Goal: Task Accomplishment & Management: Manage account settings

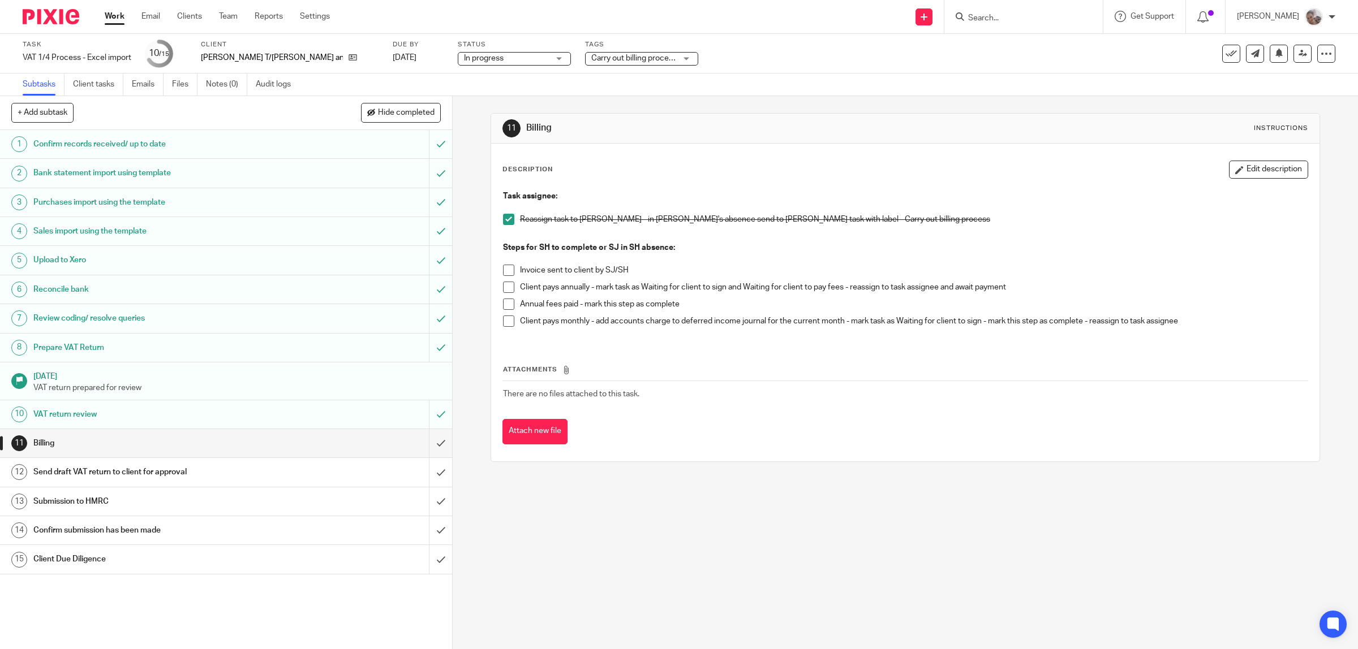
click at [503, 324] on span at bounding box center [508, 321] width 11 height 11
click at [426, 442] on input "submit" at bounding box center [226, 443] width 452 height 28
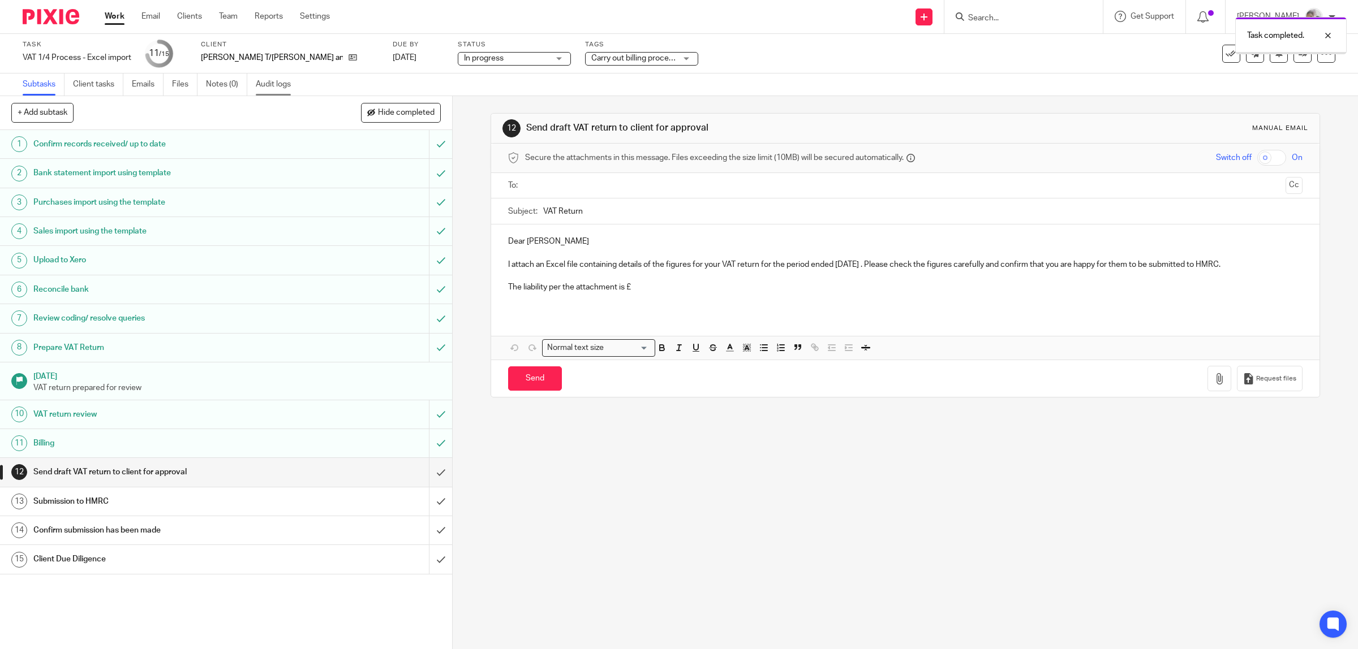
click at [288, 82] on link "Audit logs" at bounding box center [278, 85] width 44 height 22
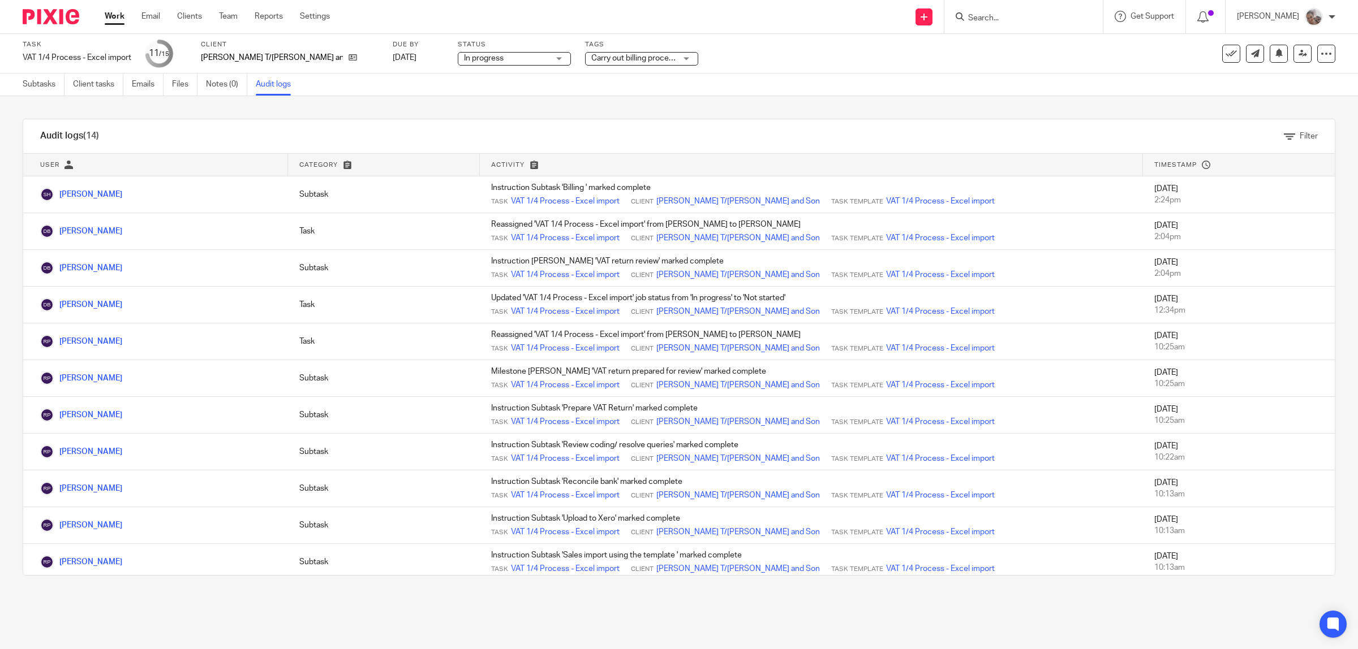
click at [636, 54] on span "Carry out billing process" at bounding box center [633, 58] width 85 height 8
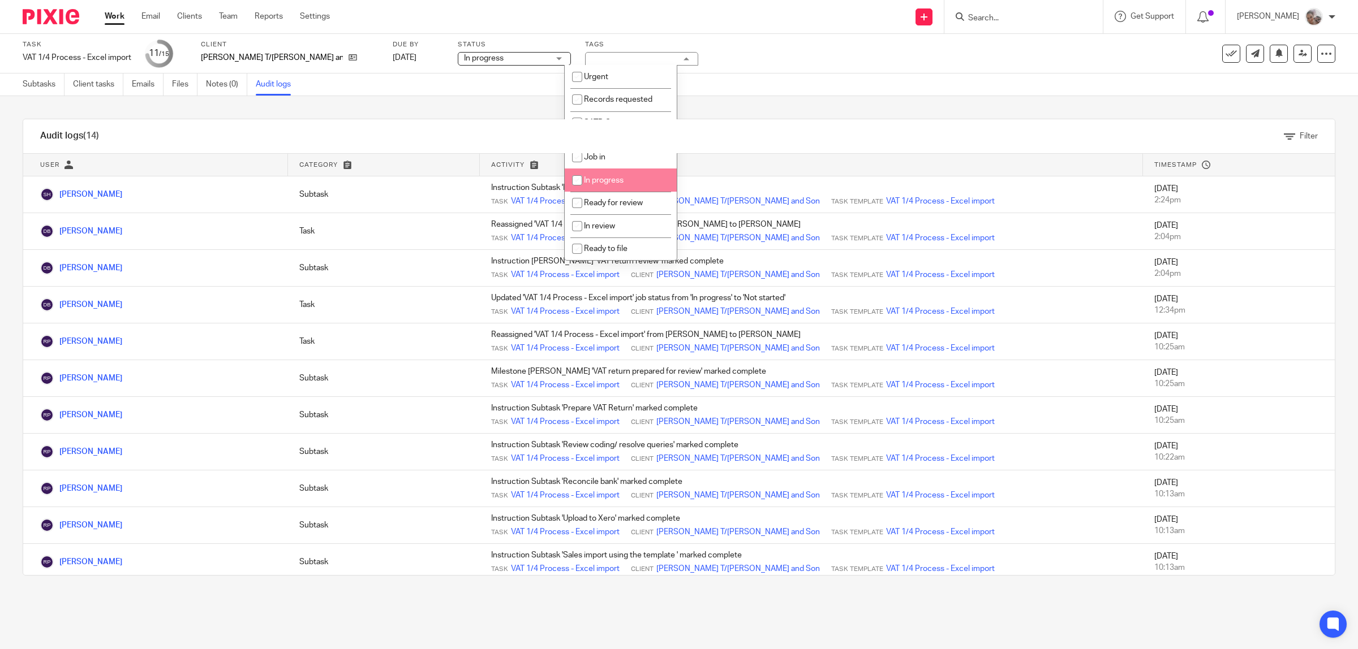
scroll to position [71, 0]
click at [615, 191] on li "To see/send to client" at bounding box center [621, 201] width 112 height 23
checkbox input "true"
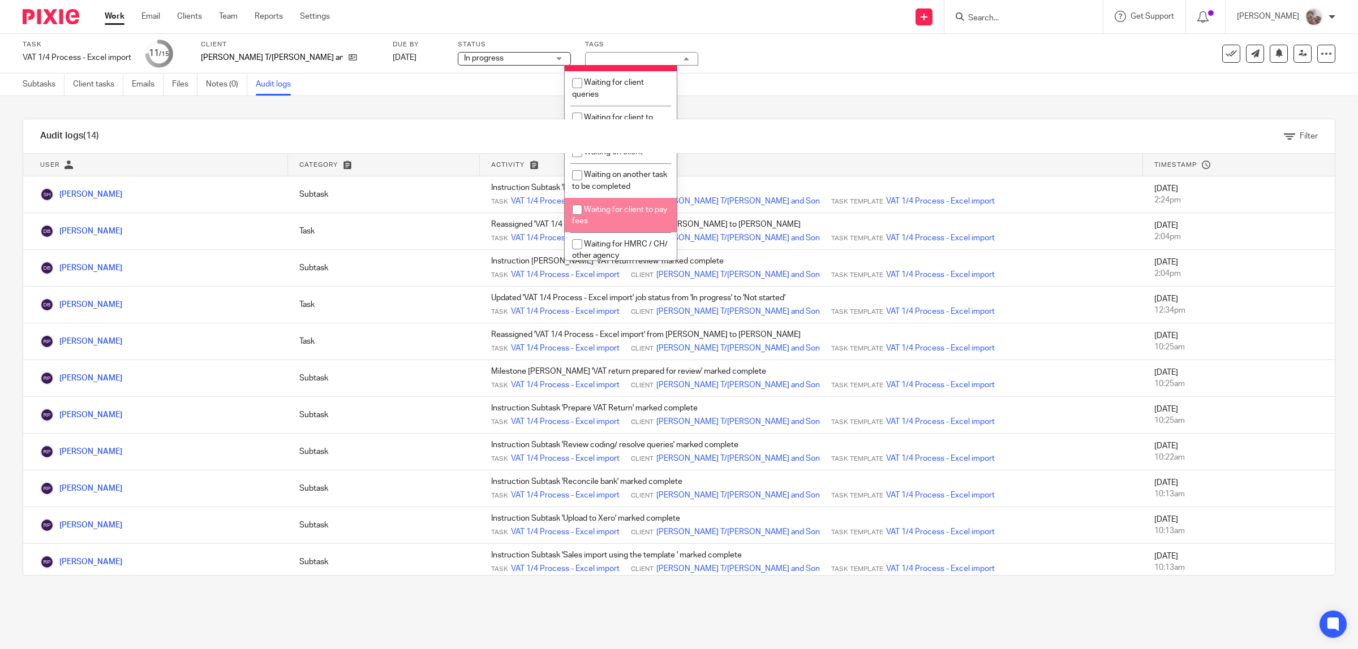
scroll to position [354, 0]
click at [610, 230] on li "Carry out billing process" at bounding box center [621, 217] width 112 height 23
checkbox input "false"
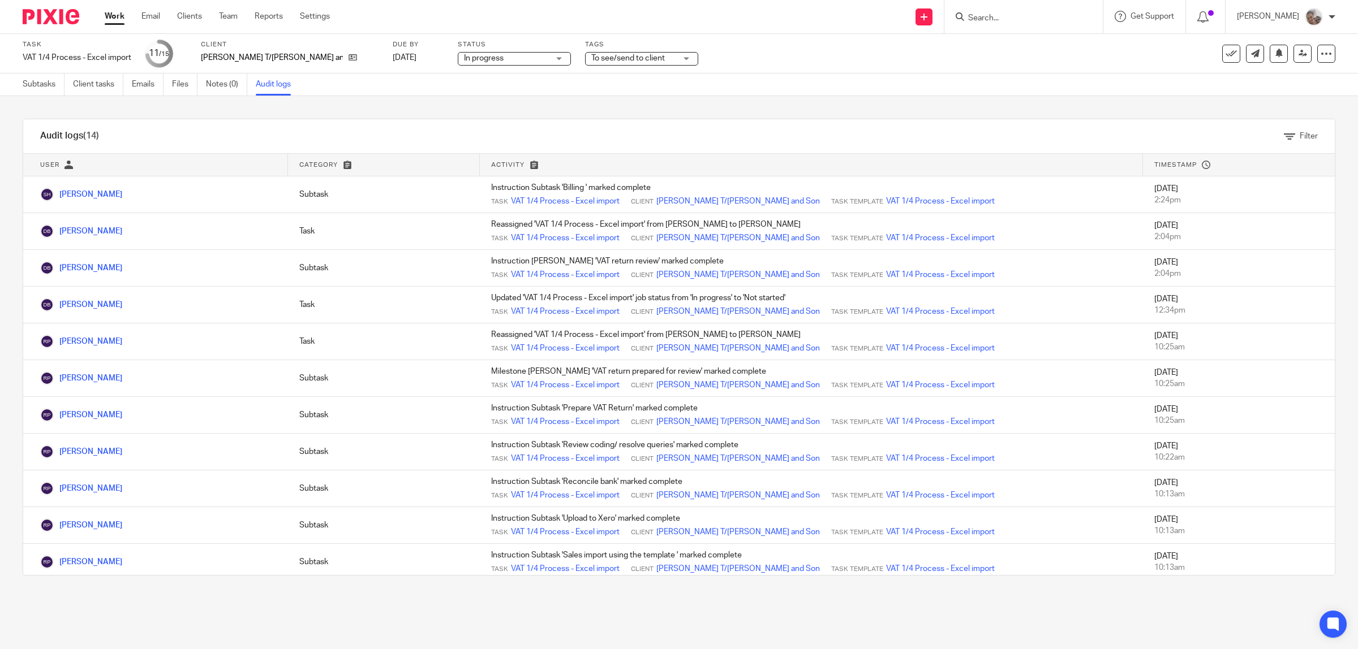
click at [764, 38] on div "Task VAT 1/4 Process - Excel import Save VAT 1/4 Process - Excel import 11 /15 …" at bounding box center [679, 54] width 1358 height 40
click at [1298, 57] on icon at bounding box center [1302, 53] width 8 height 8
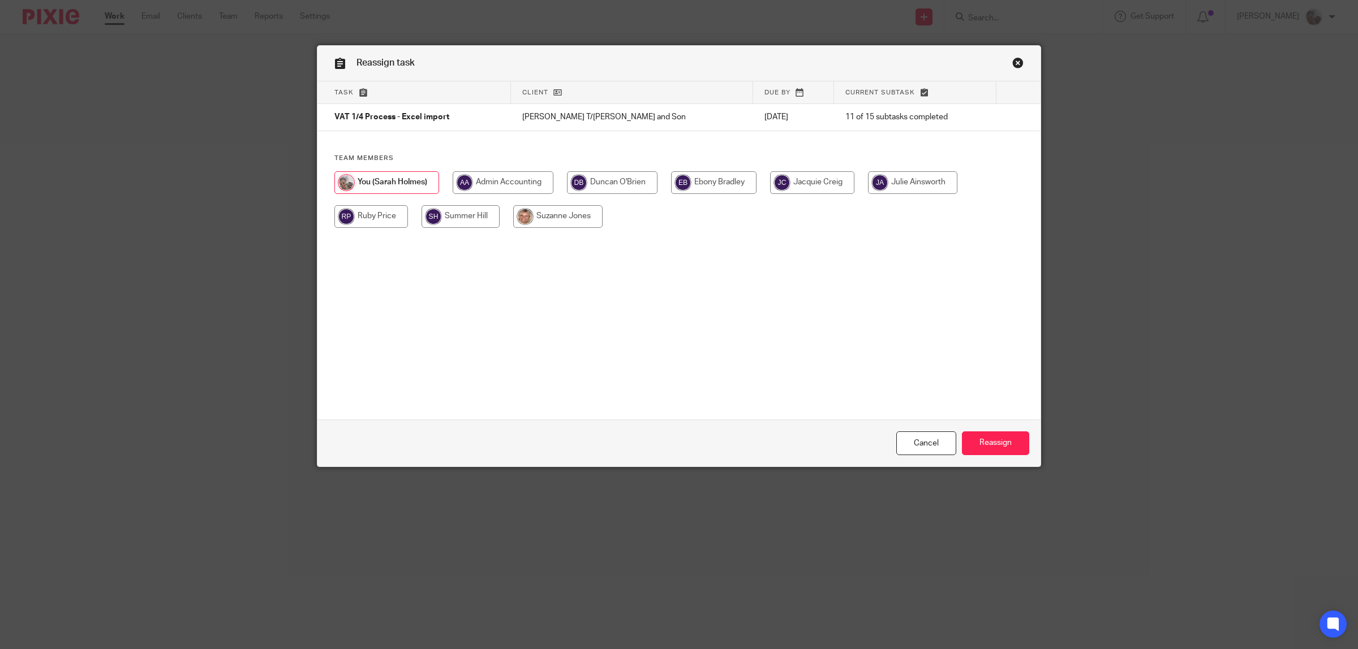
drag, startPoint x: 374, startPoint y: 218, endPoint x: 442, endPoint y: 235, distance: 69.4
click at [375, 218] on input "radio" at bounding box center [371, 216] width 74 height 23
radio input "true"
click at [997, 445] on input "Reassign" at bounding box center [995, 444] width 67 height 24
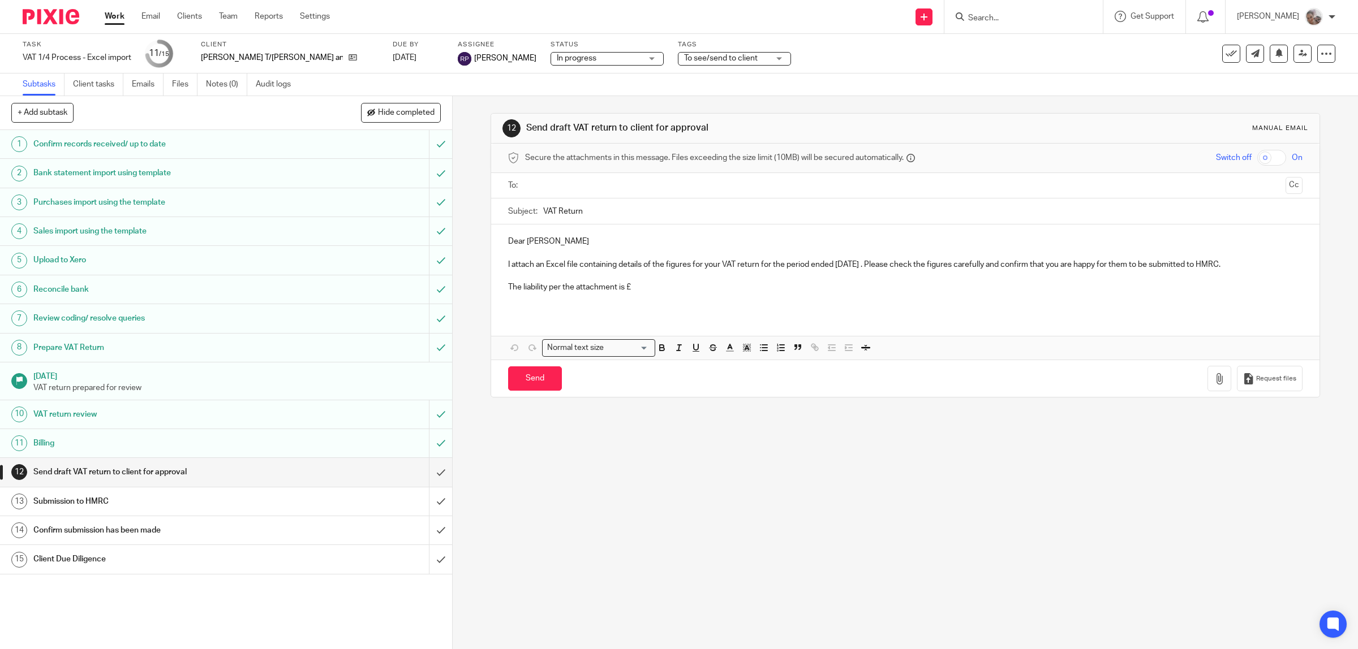
click at [1010, 21] on input "Search" at bounding box center [1018, 19] width 102 height 10
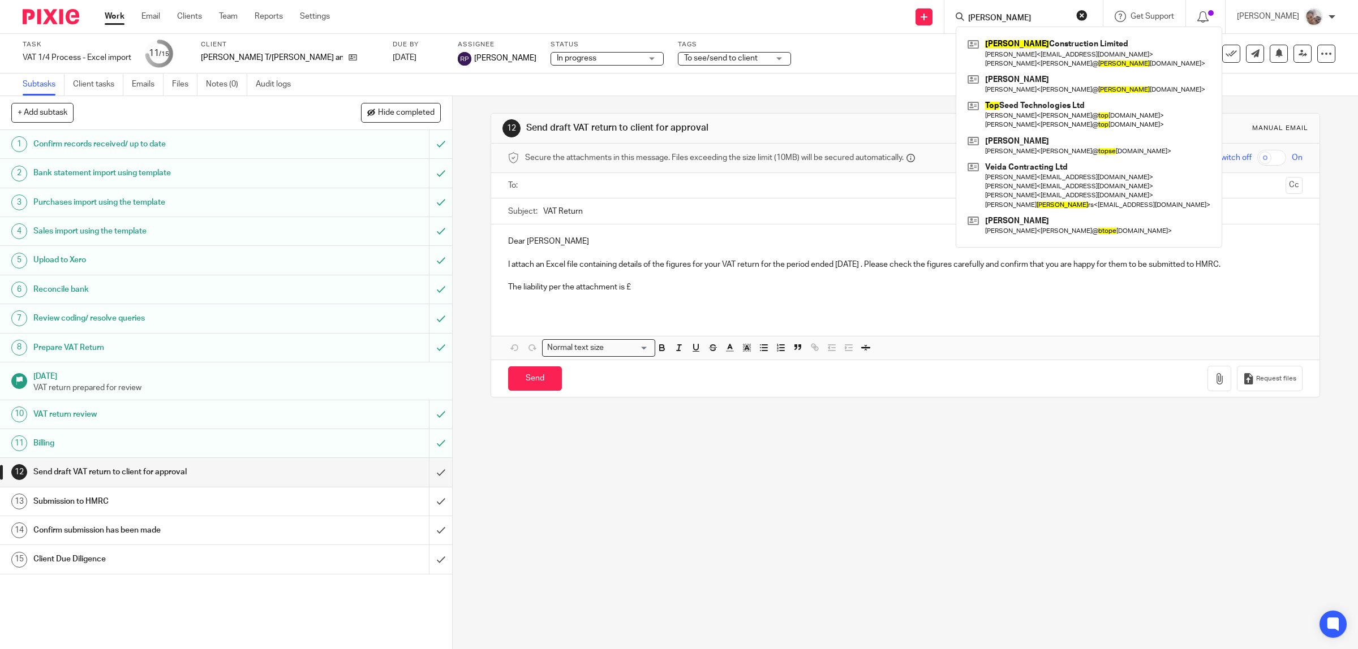
type input "tope"
click button "submit" at bounding box center [0, 0] width 0 height 0
click at [1030, 51] on link at bounding box center [1088, 53] width 248 height 35
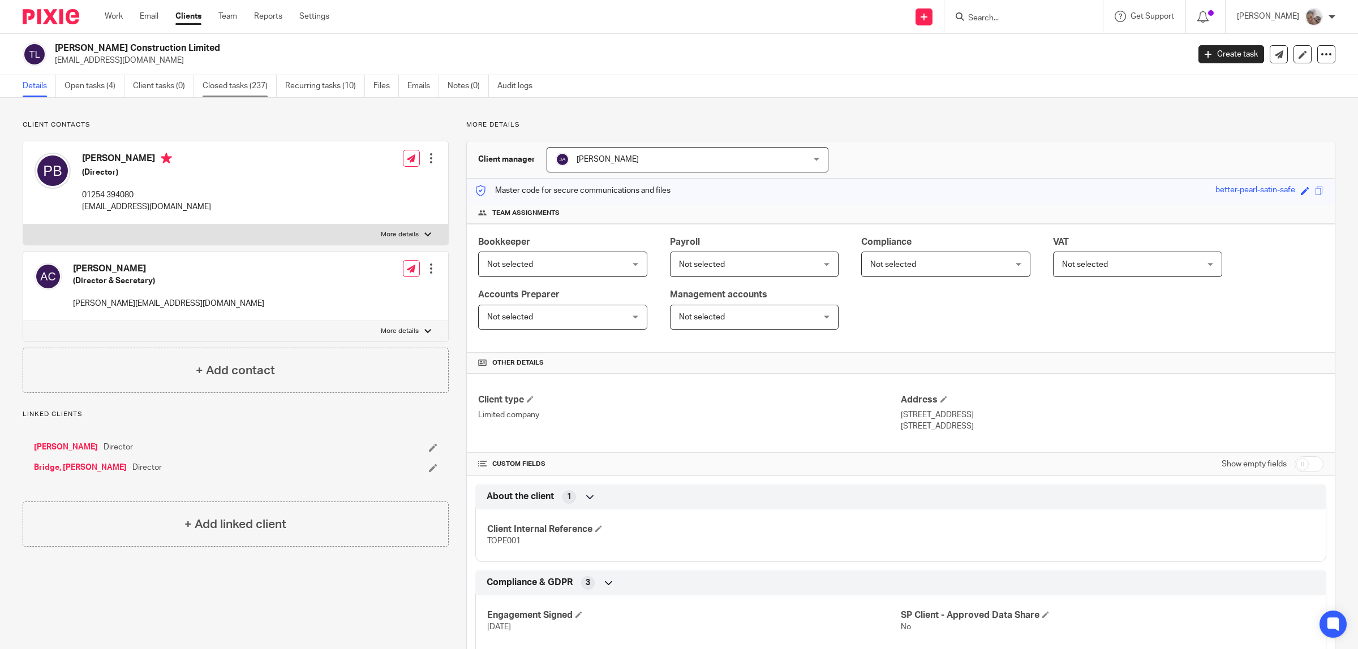
click at [241, 83] on link "Closed tasks (237)" at bounding box center [240, 86] width 74 height 22
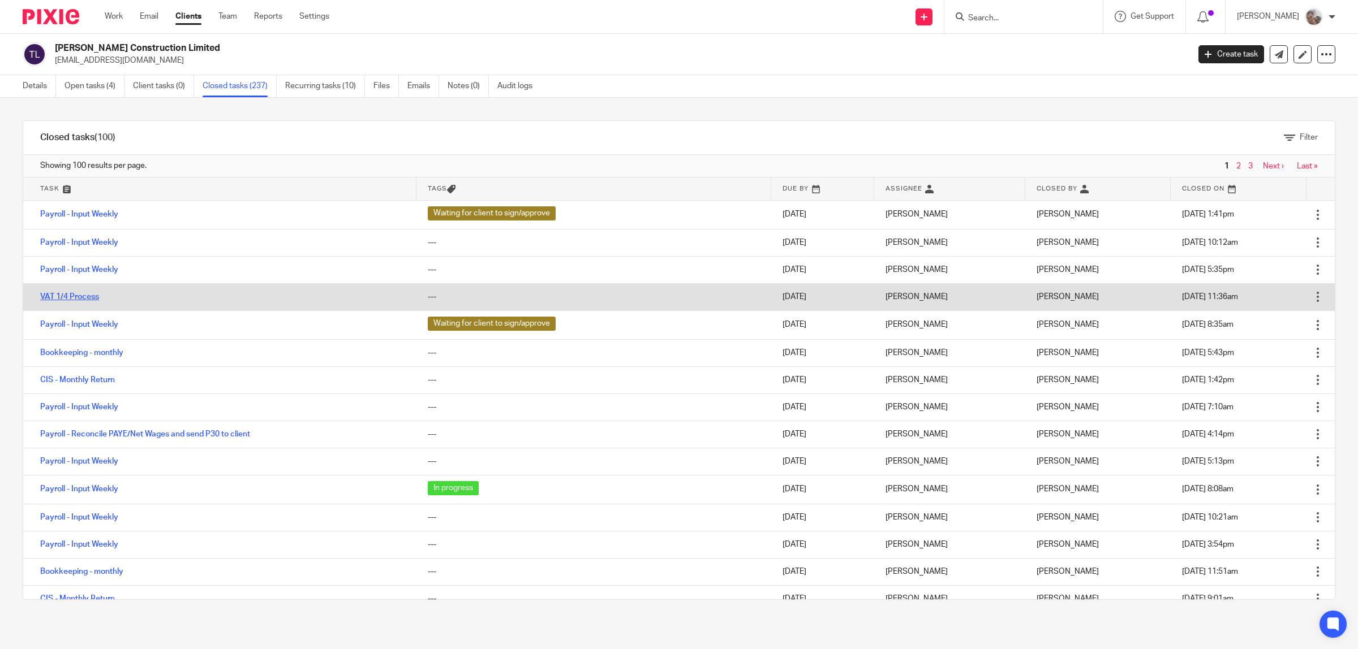
click at [94, 298] on link "VAT 1/4 Process" at bounding box center [69, 297] width 59 height 8
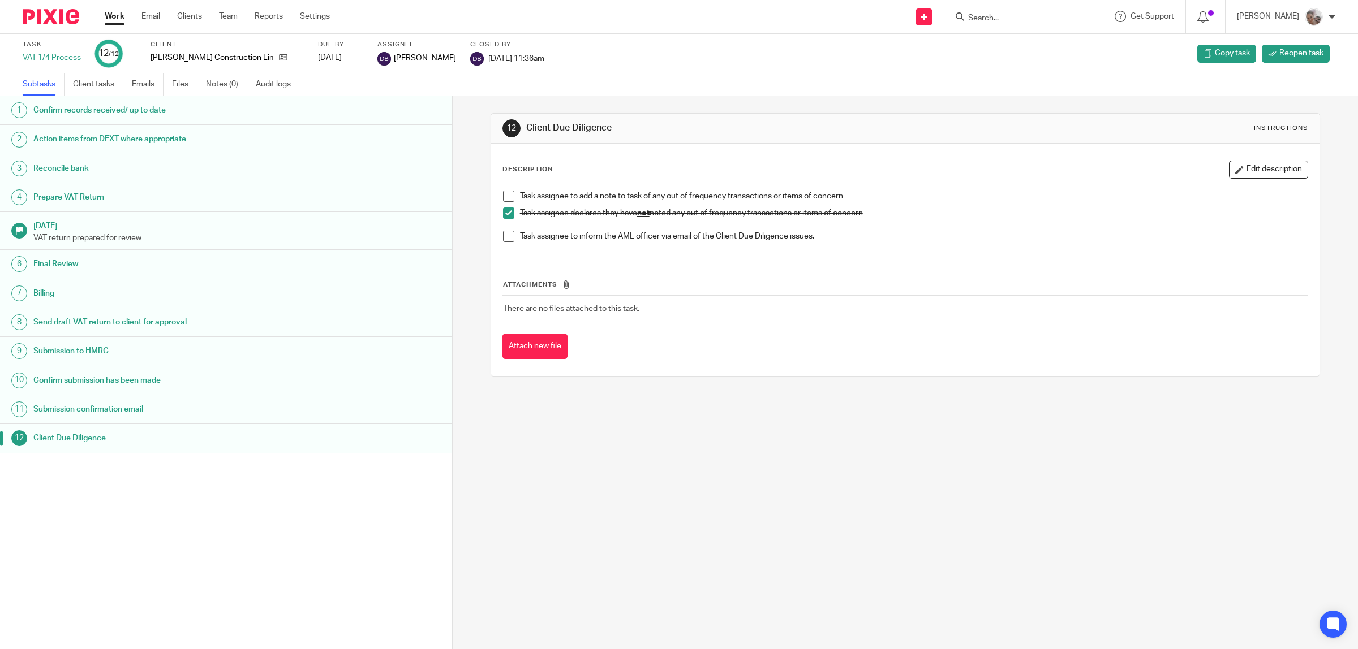
click at [129, 291] on h1 "Billing" at bounding box center [169, 293] width 272 height 17
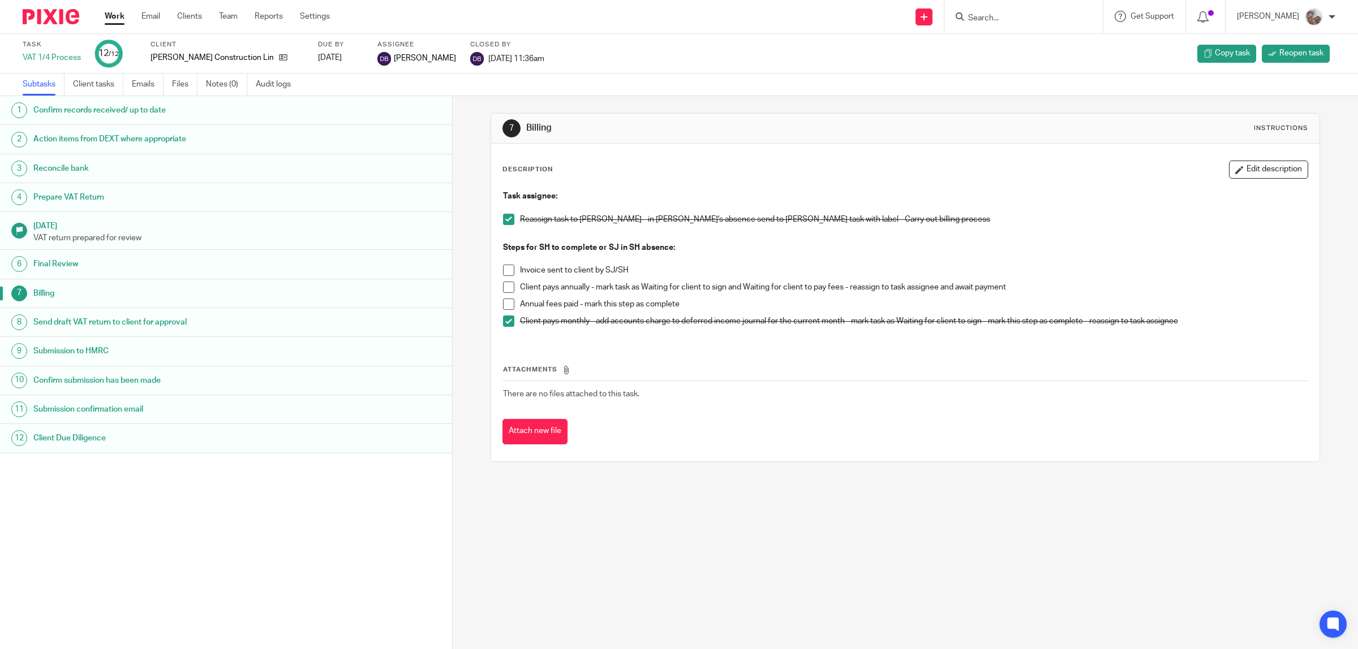
click at [988, 24] on div at bounding box center [1023, 16] width 158 height 33
click at [990, 21] on input "Search" at bounding box center [1018, 19] width 102 height 10
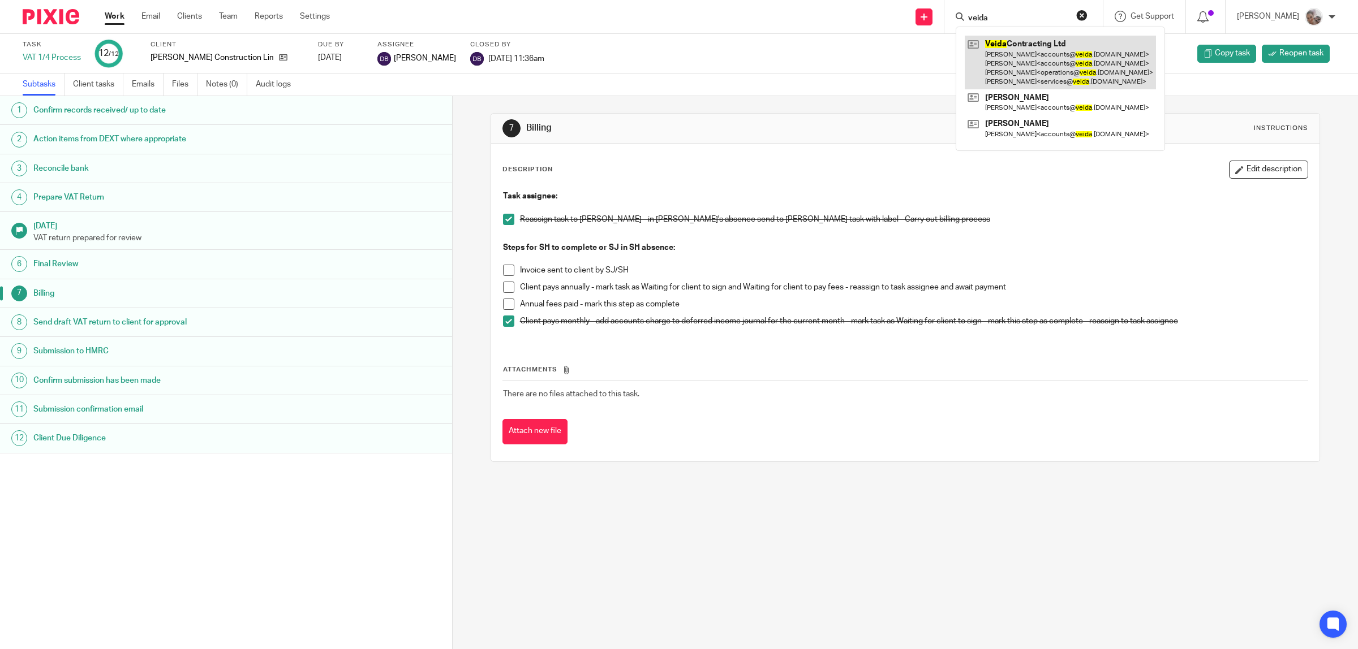
type input "veida"
click at [1072, 58] on link at bounding box center [1059, 63] width 191 height 54
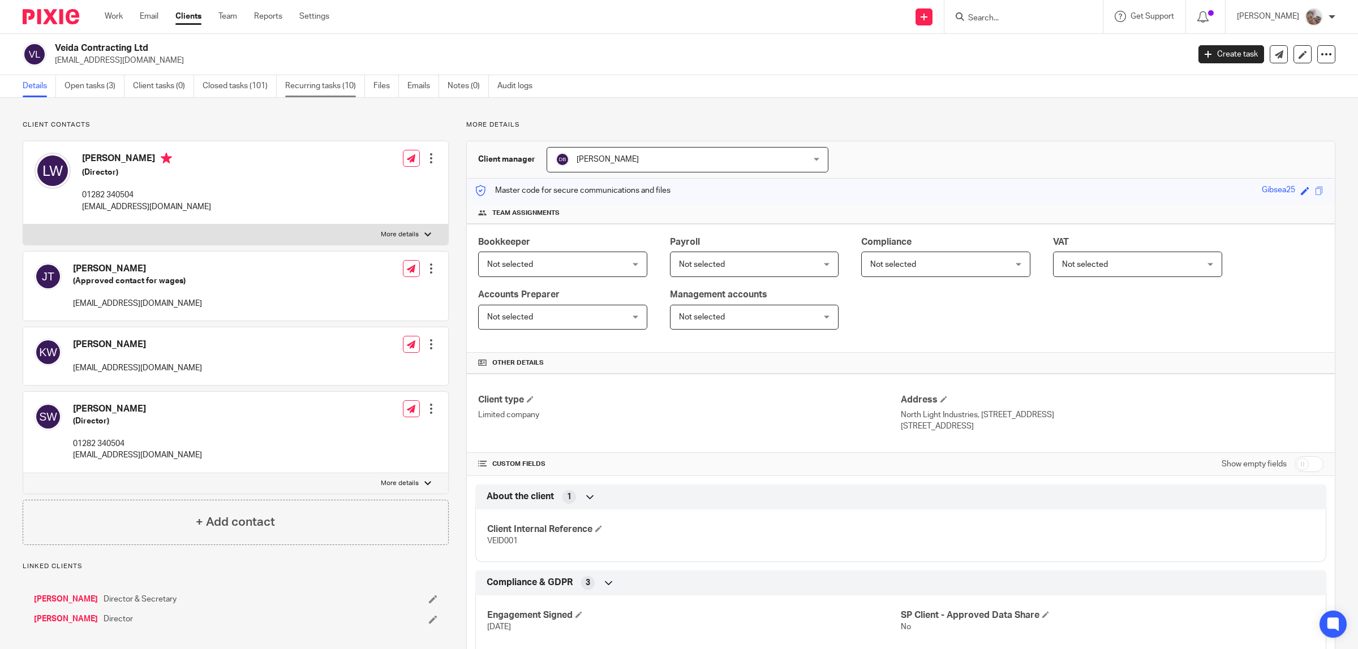
click at [304, 87] on link "Recurring tasks (10)" at bounding box center [325, 86] width 80 height 22
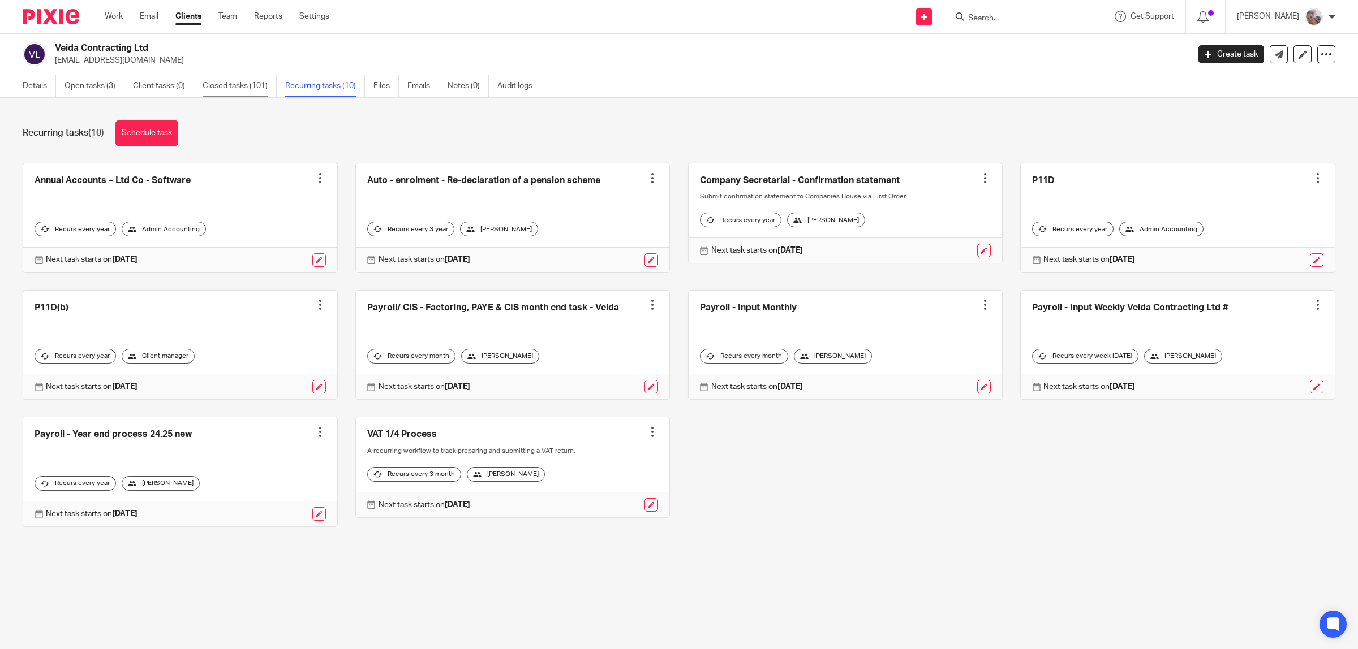
click at [266, 89] on link "Closed tasks (101)" at bounding box center [240, 86] width 74 height 22
click at [263, 88] on link "Closed tasks (101)" at bounding box center [240, 86] width 74 height 22
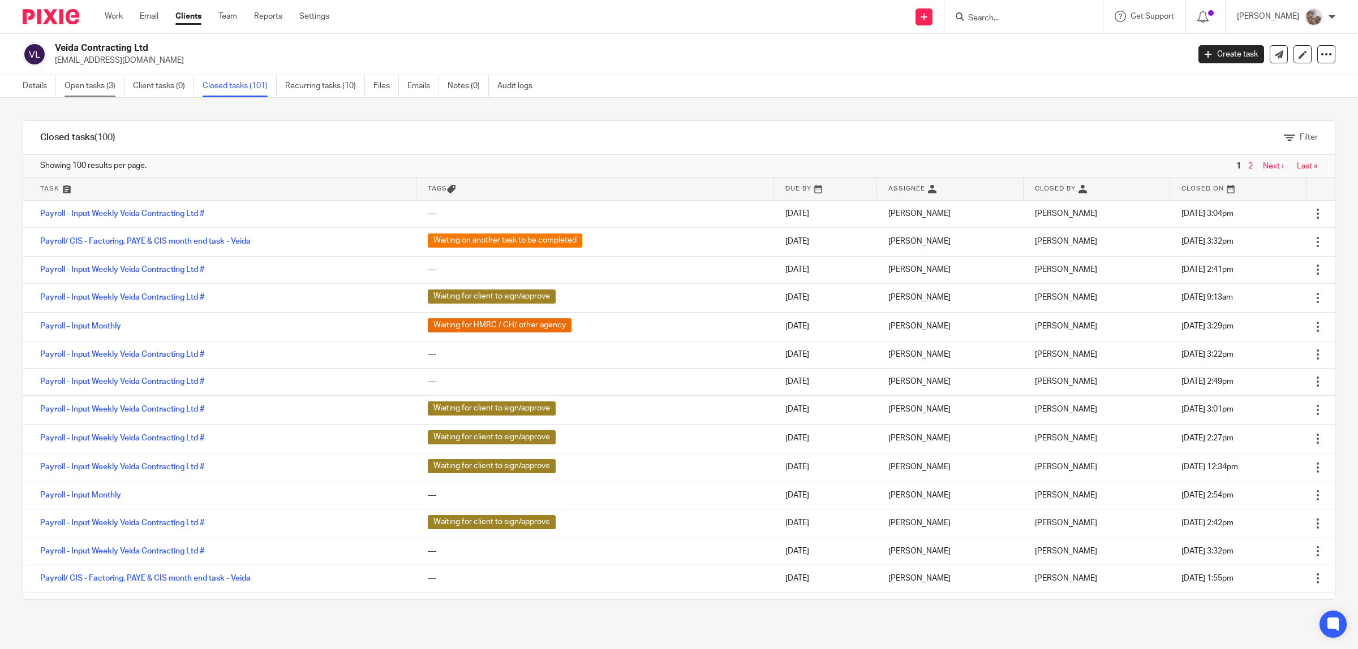
click at [83, 83] on link "Open tasks (3)" at bounding box center [94, 86] width 60 height 22
